Goal: Task Accomplishment & Management: Use online tool/utility

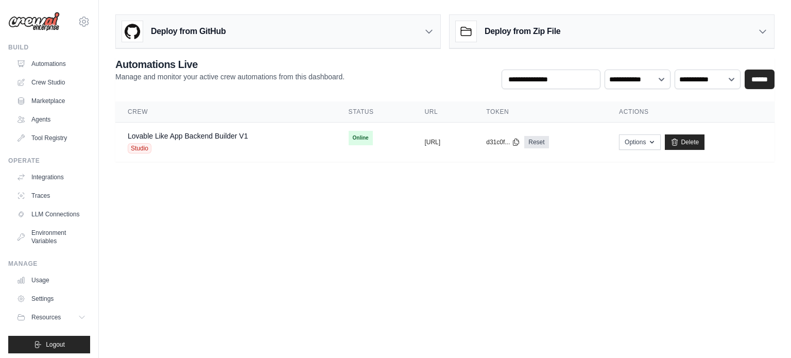
scroll to position [947, 0]
click at [167, 141] on div "Lovable Like App Backend Builder V1 Studio" at bounding box center [188, 142] width 121 height 23
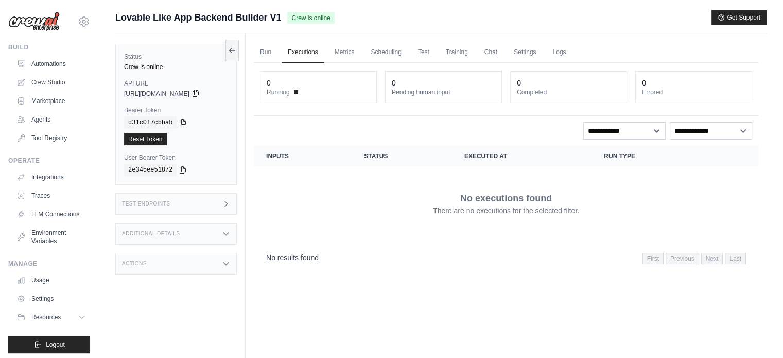
click at [198, 96] on icon at bounding box center [196, 93] width 6 height 7
click at [216, 148] on div "Status Crew is online API URL copied https://lovable-like-app-backend-builder-v…" at bounding box center [176, 114] width 122 height 141
click at [41, 65] on link "Automations" at bounding box center [52, 64] width 78 height 16
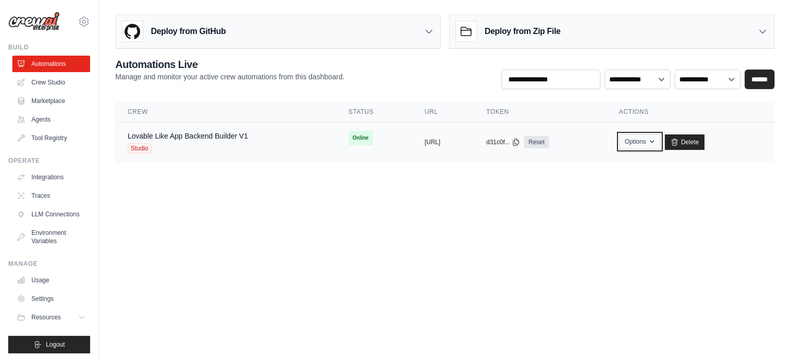
click at [656, 139] on icon "button" at bounding box center [652, 141] width 8 height 8
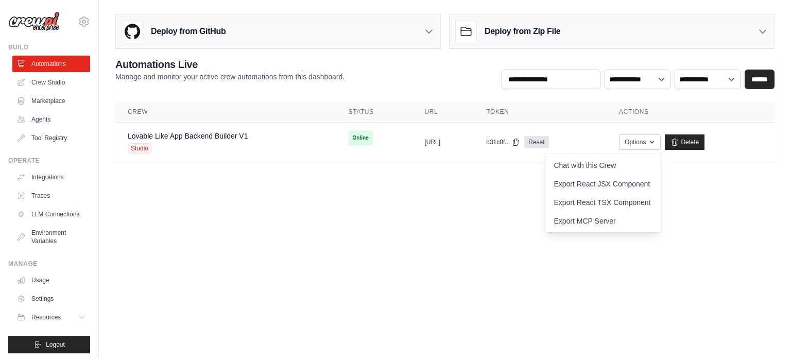
click at [342, 196] on body "somavarapuakash26@gmail.com Settings Build Automations Crew Studio" at bounding box center [395, 179] width 791 height 358
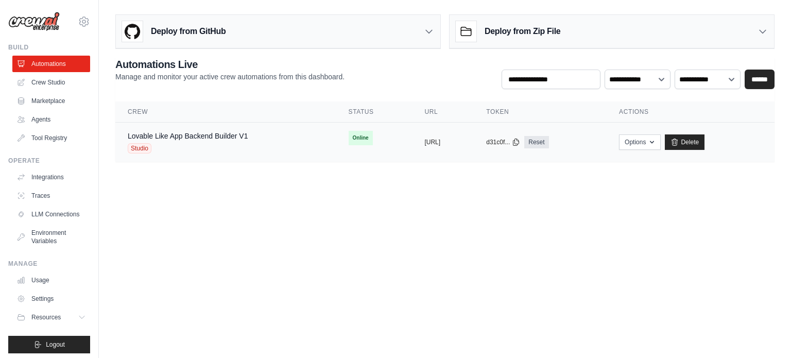
click at [336, 141] on td "Online" at bounding box center [374, 138] width 76 height 31
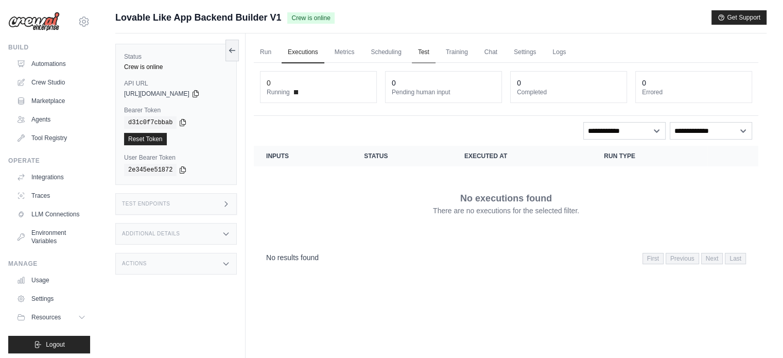
click at [431, 57] on link "Test" at bounding box center [424, 53] width 24 height 22
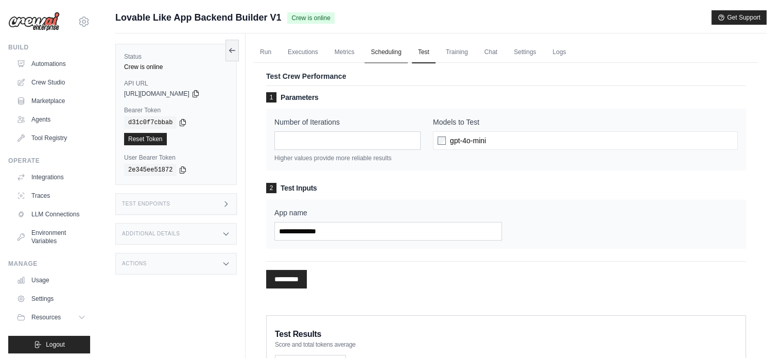
click at [373, 56] on link "Scheduling" at bounding box center [386, 53] width 43 height 22
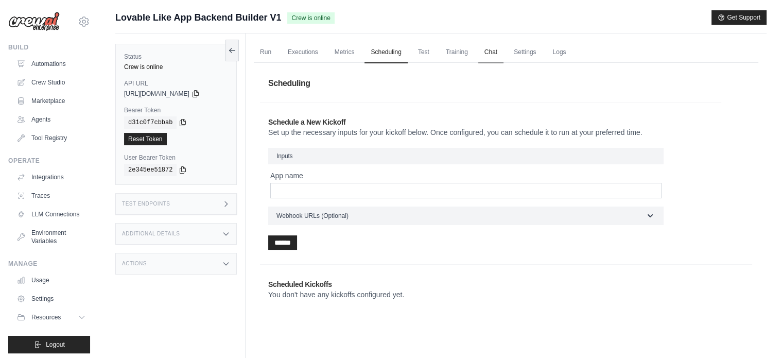
click at [488, 51] on link "Chat" at bounding box center [490, 53] width 25 height 22
click at [494, 54] on link "Chat" at bounding box center [490, 53] width 25 height 22
click at [524, 52] on link "Settings" at bounding box center [525, 53] width 35 height 22
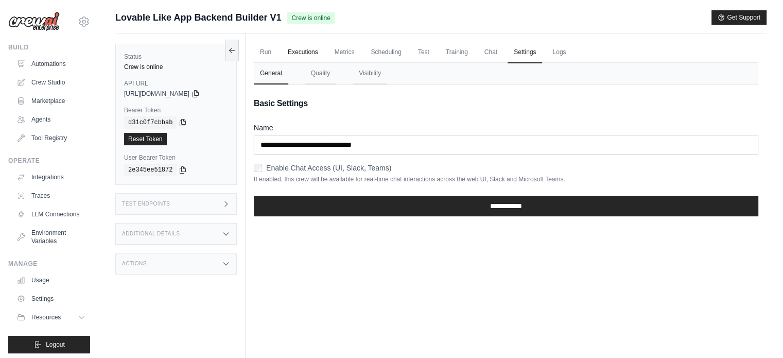
click at [298, 45] on link "Executions" at bounding box center [303, 53] width 43 height 22
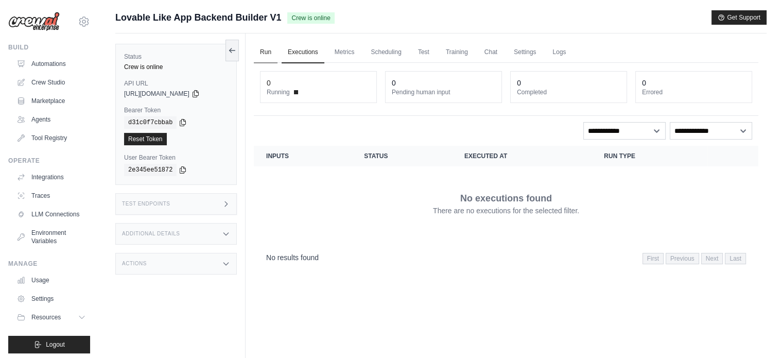
click at [270, 47] on link "Run" at bounding box center [266, 53] width 24 height 22
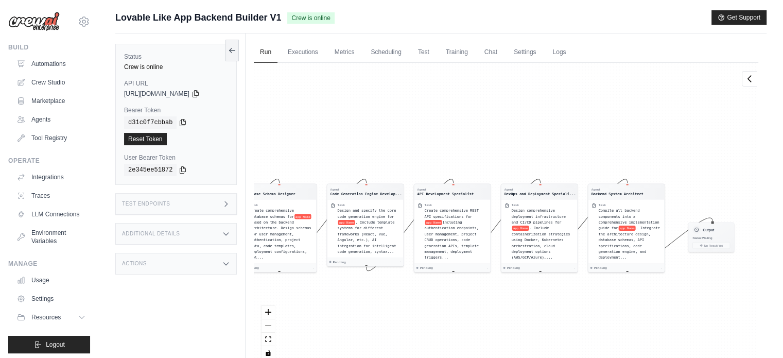
drag, startPoint x: 282, startPoint y: 105, endPoint x: 163, endPoint y: 115, distance: 119.9
click at [163, 115] on div "Status Crew is online API URL copied https://lovable-like-app-backend-builder-v…" at bounding box center [440, 212] width 651 height 358
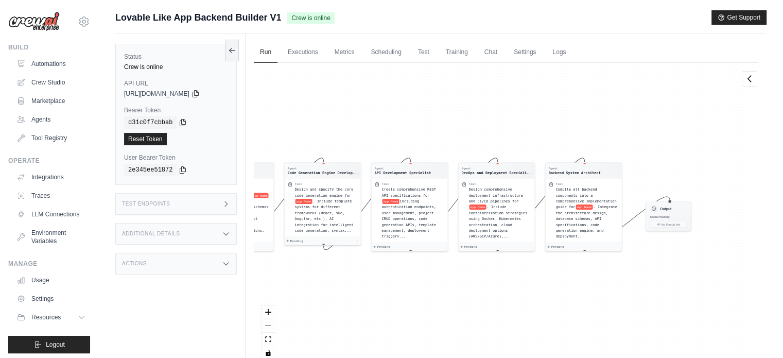
drag, startPoint x: 434, startPoint y: 129, endPoint x: 403, endPoint y: 100, distance: 42.3
click at [406, 102] on div "Agent Backend System Architect Task Research Lovable's platform capabilities an…" at bounding box center [506, 215] width 505 height 304
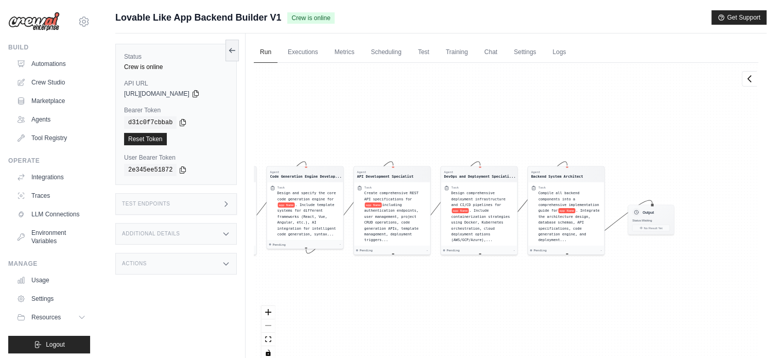
drag, startPoint x: 614, startPoint y: 199, endPoint x: 606, endPoint y: 202, distance: 8.6
click at [606, 203] on div "Agent Backend System Architect Task Research Lovable's platform capabilities an…" at bounding box center [506, 215] width 505 height 304
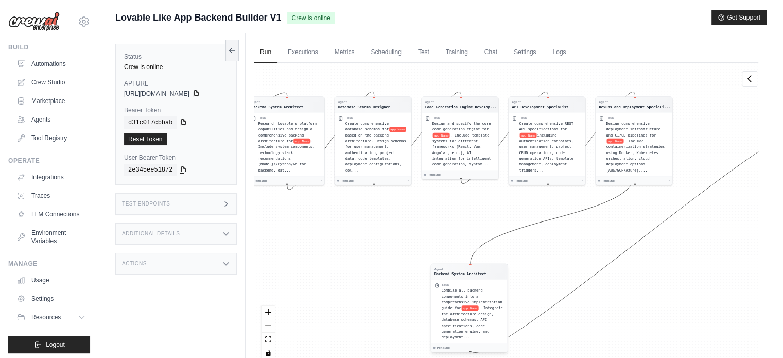
drag, startPoint x: 581, startPoint y: 200, endPoint x: 493, endPoint y: 305, distance: 137.1
click at [484, 308] on span ". Integrate the architecture design, database schemas, API specifications, code…" at bounding box center [472, 322] width 61 height 33
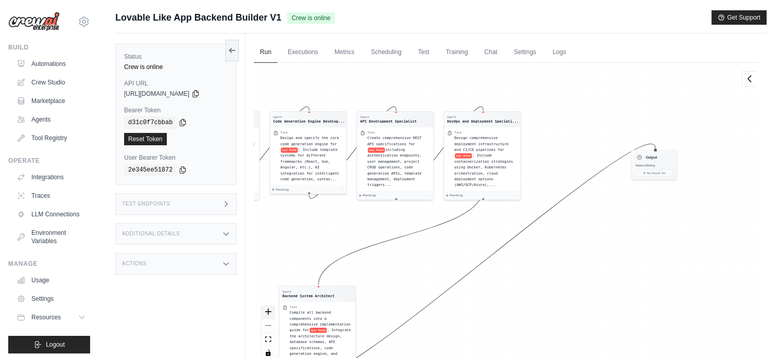
drag, startPoint x: 404, startPoint y: 235, endPoint x: 265, endPoint y: 306, distance: 155.9
click at [266, 262] on div "Agent Backend System Architect Task Research Lovable's platform capabilities an…" at bounding box center [506, 215] width 505 height 304
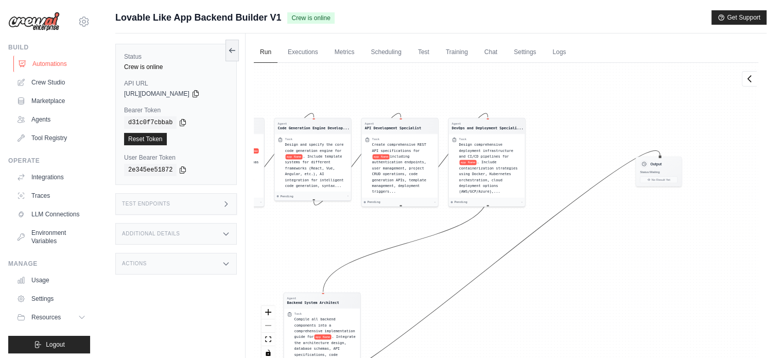
click at [45, 64] on link "Automations" at bounding box center [52, 64] width 78 height 16
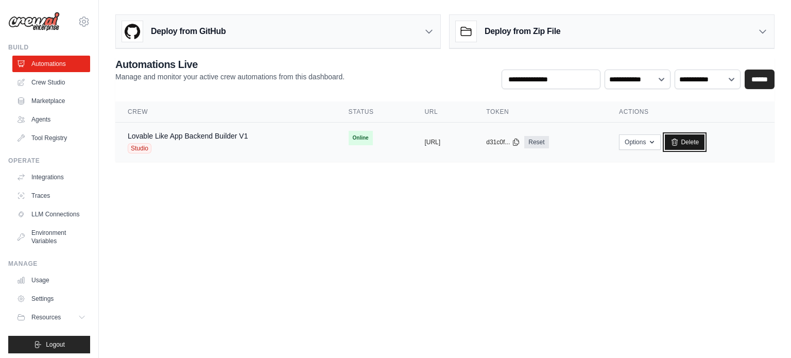
click at [704, 142] on link "Delete" at bounding box center [685, 141] width 40 height 15
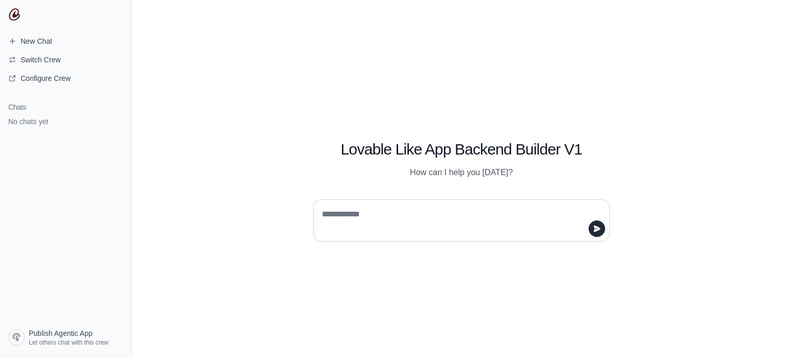
scroll to position [947, 0]
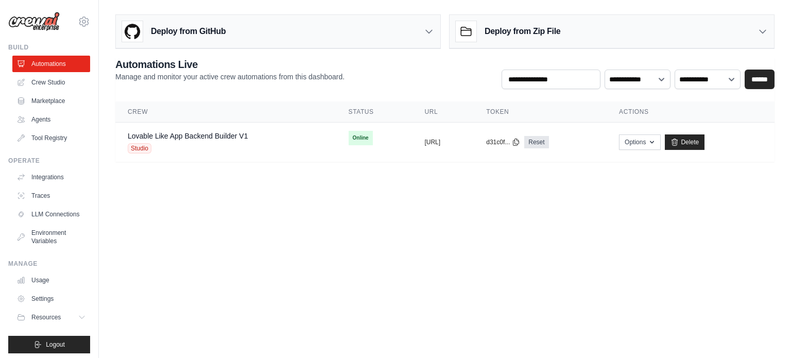
scroll to position [947, 0]
click at [704, 143] on link "Delete" at bounding box center [685, 141] width 40 height 15
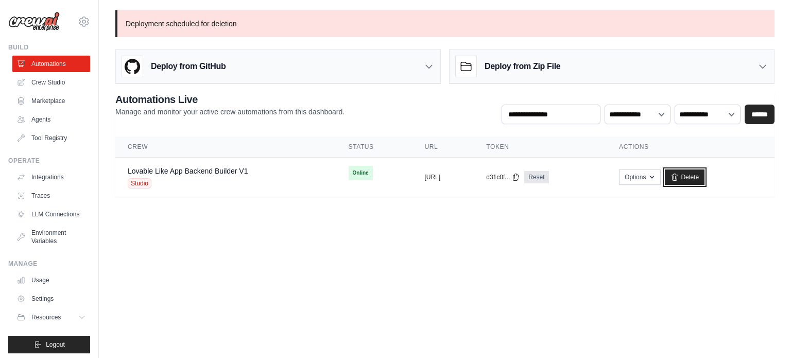
click at [704, 170] on link "Delete" at bounding box center [685, 176] width 40 height 15
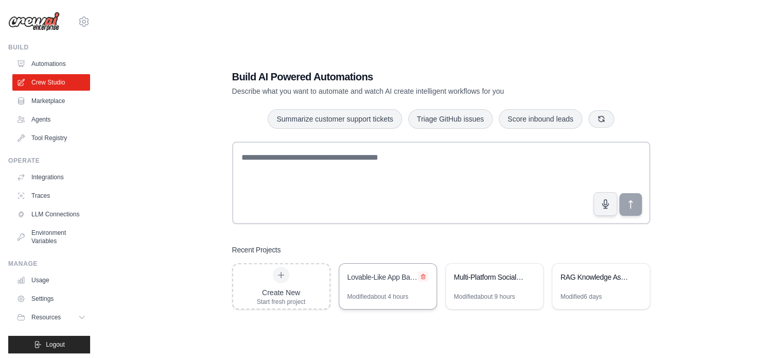
click at [425, 276] on icon at bounding box center [423, 276] width 6 height 6
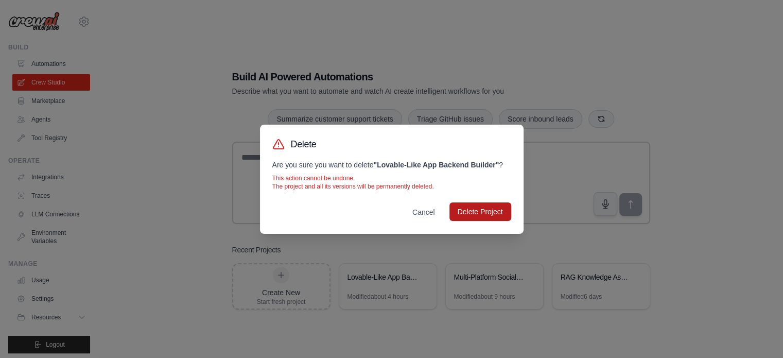
click at [469, 205] on button "Delete Project" at bounding box center [481, 211] width 62 height 19
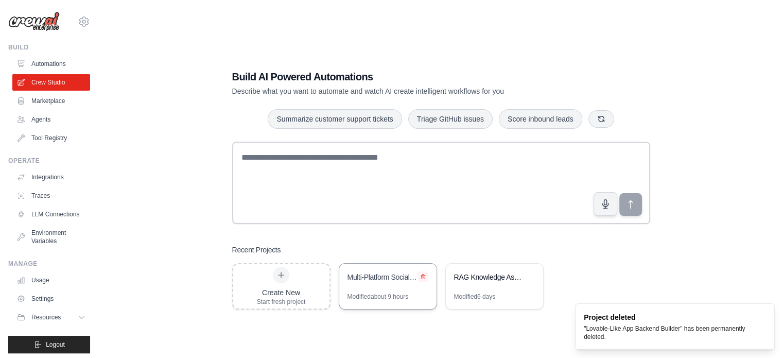
click at [425, 278] on icon at bounding box center [423, 276] width 6 height 6
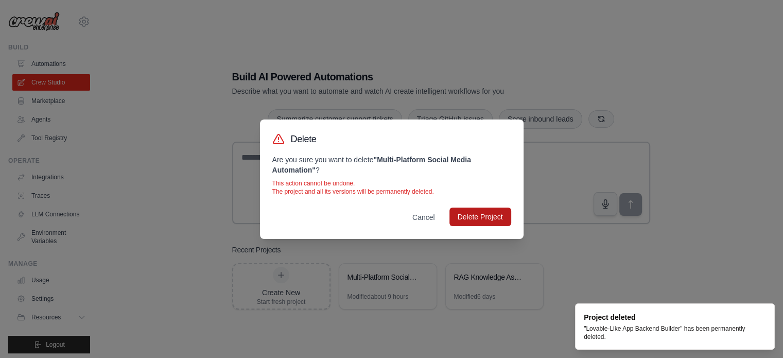
click at [491, 210] on button "Delete Project" at bounding box center [481, 217] width 62 height 19
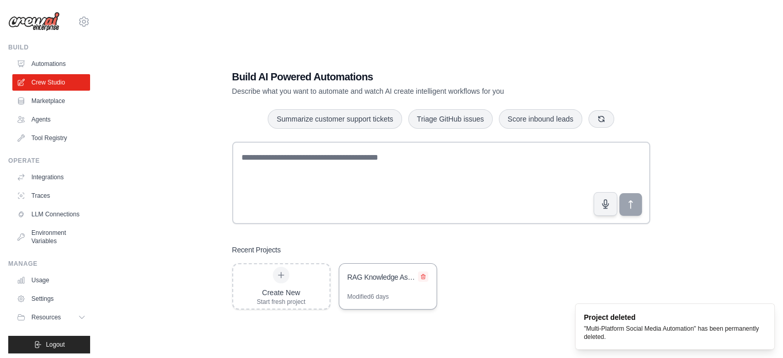
click at [423, 277] on icon at bounding box center [423, 276] width 6 height 6
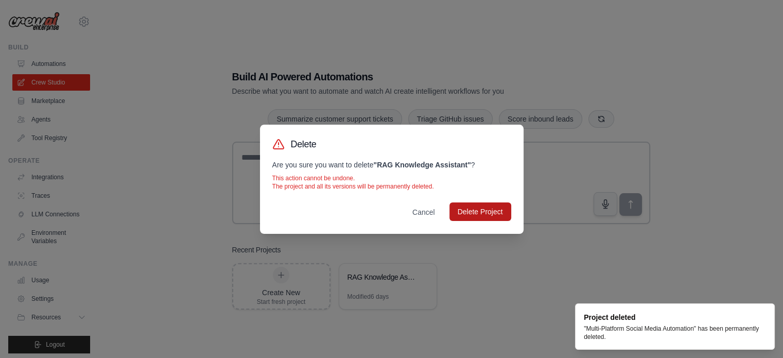
click at [484, 215] on button "Delete Project" at bounding box center [481, 211] width 62 height 19
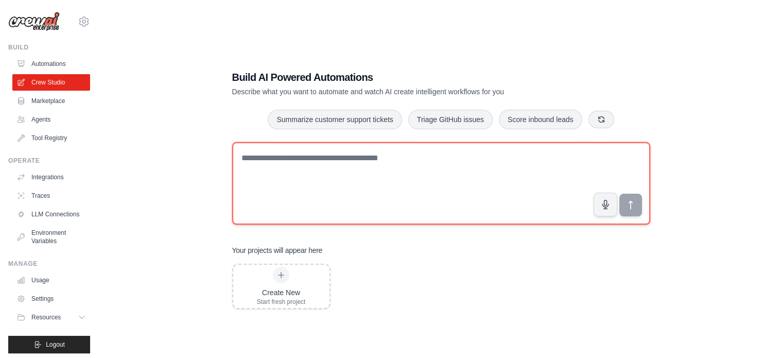
click at [427, 180] on textarea at bounding box center [441, 183] width 418 height 82
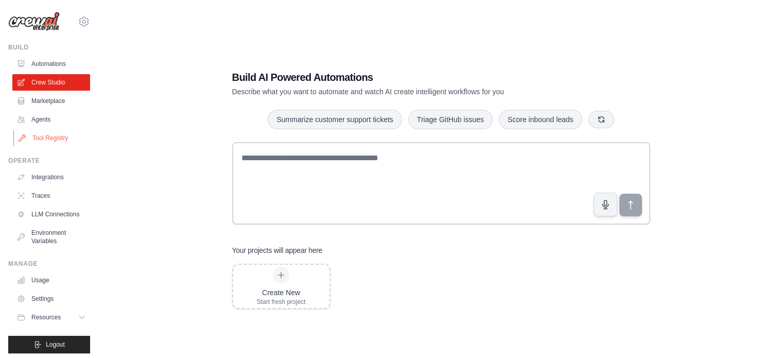
click at [27, 141] on link "Tool Registry" at bounding box center [52, 138] width 78 height 16
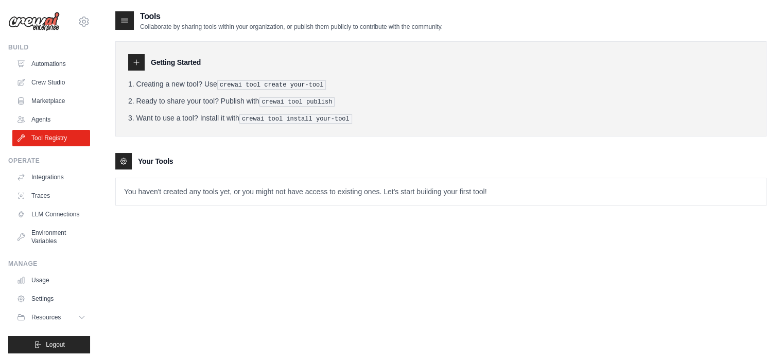
click at [32, 121] on link "Agents" at bounding box center [51, 119] width 78 height 16
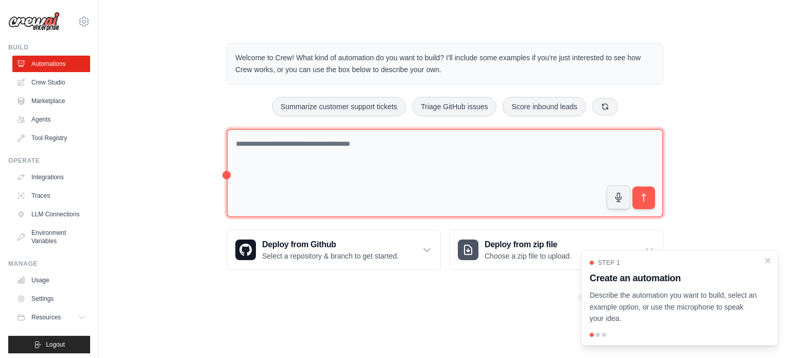
click at [351, 158] on textarea at bounding box center [445, 173] width 437 height 89
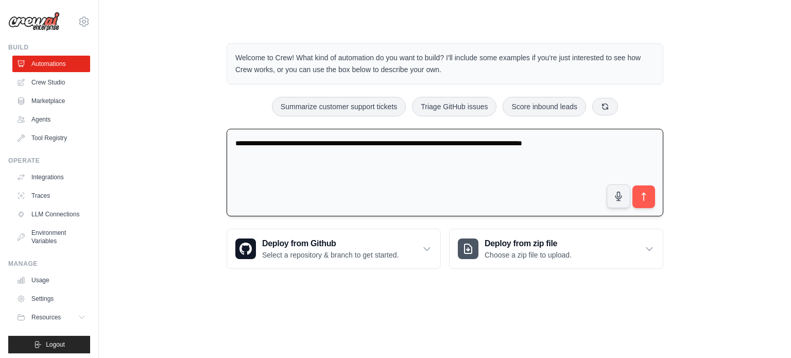
type textarea "**********"
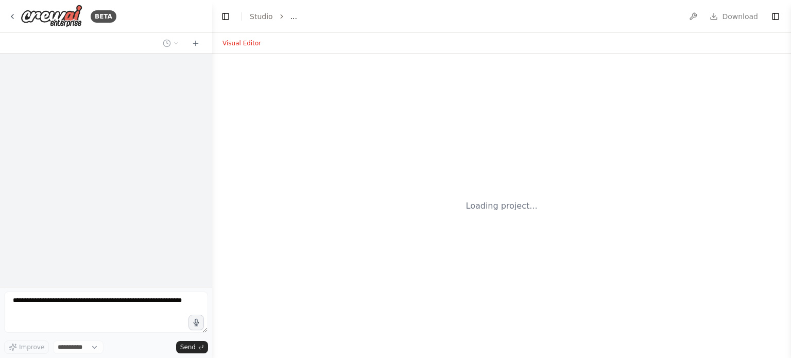
select select "****"
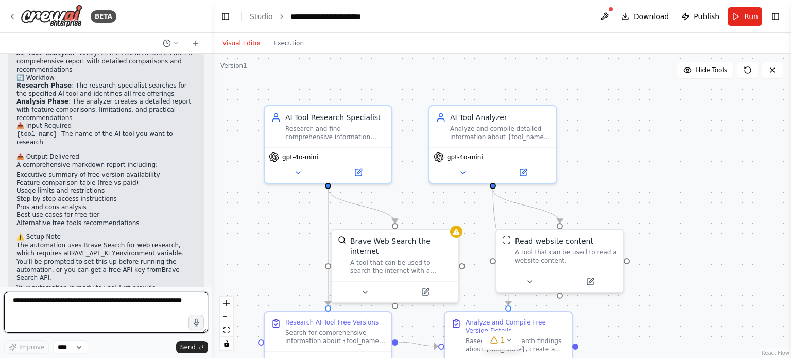
scroll to position [663, 0]
